Goal: Entertainment & Leisure: Consume media (video, audio)

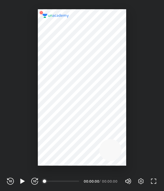
scroll to position [191, 164]
click at [31, 182] on icon "button" at bounding box center [34, 181] width 7 height 7
click at [22, 180] on icon "button" at bounding box center [22, 181] width 4 height 5
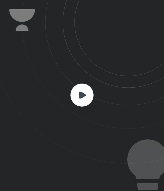
click at [87, 101] on rect at bounding box center [81, 95] width 23 height 23
click at [85, 94] on icon at bounding box center [82, 94] width 7 height 7
click at [81, 97] on icon at bounding box center [82, 94] width 7 height 7
click at [77, 96] on rect at bounding box center [81, 95] width 23 height 23
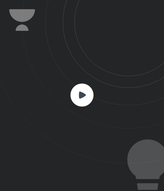
click at [79, 106] on div at bounding box center [81, 96] width 23 height 24
click at [86, 99] on rect at bounding box center [81, 95] width 23 height 23
click at [93, 103] on icon at bounding box center [81, 95] width 23 height 23
